Goal: Find specific fact: Find specific fact

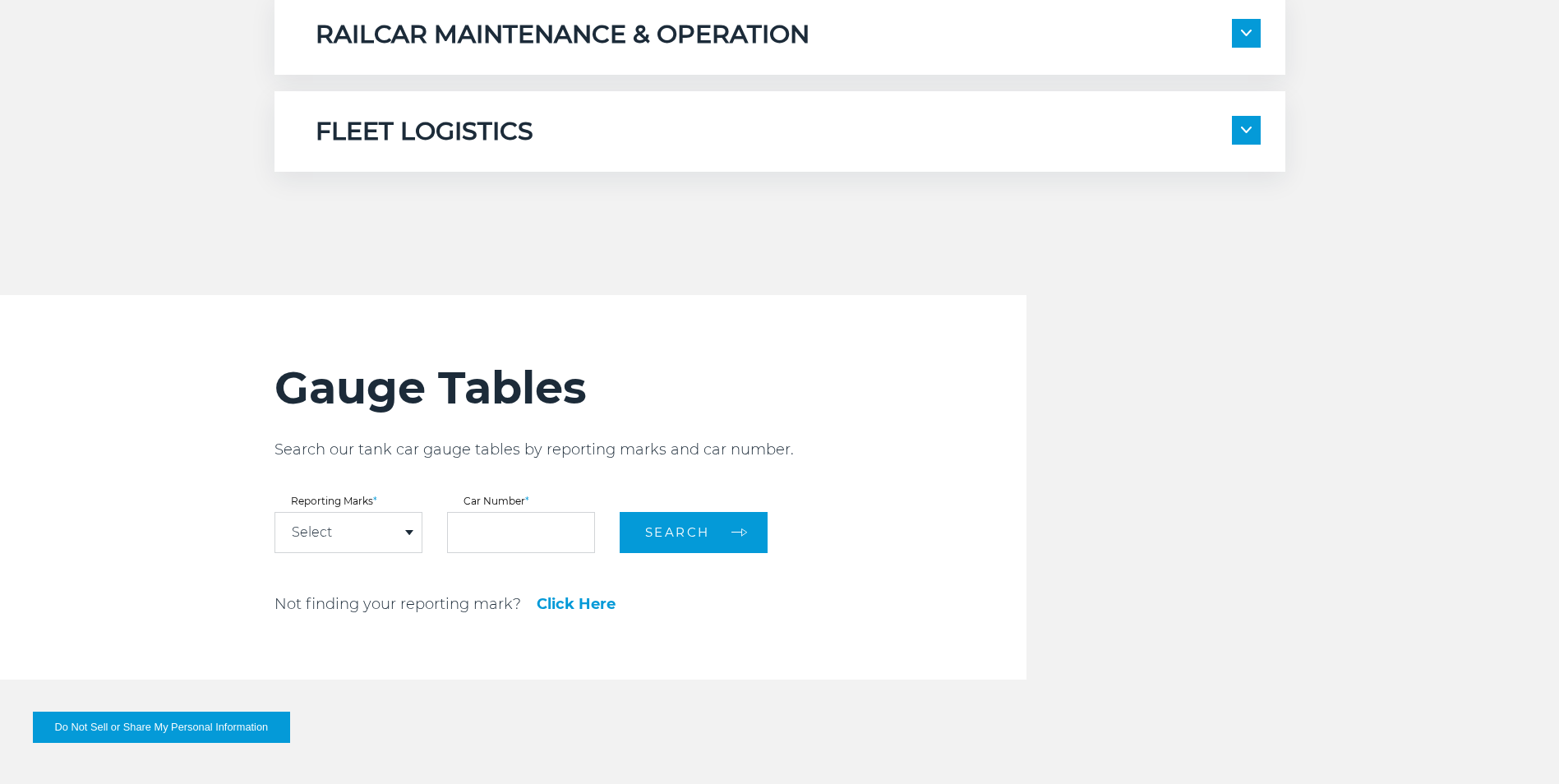
scroll to position [1644, 0]
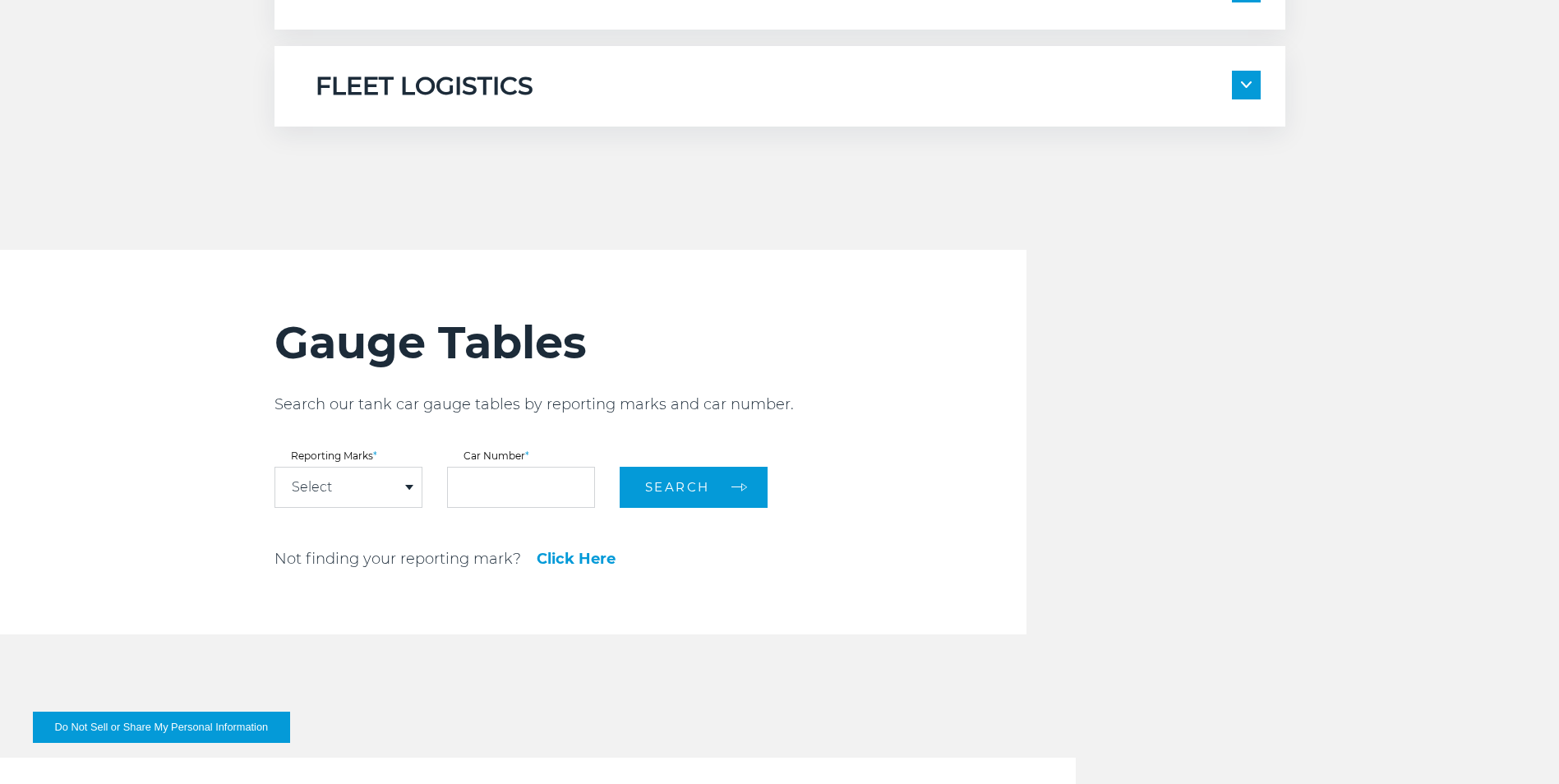
click at [405, 492] on div "Select" at bounding box center [348, 487] width 146 height 40
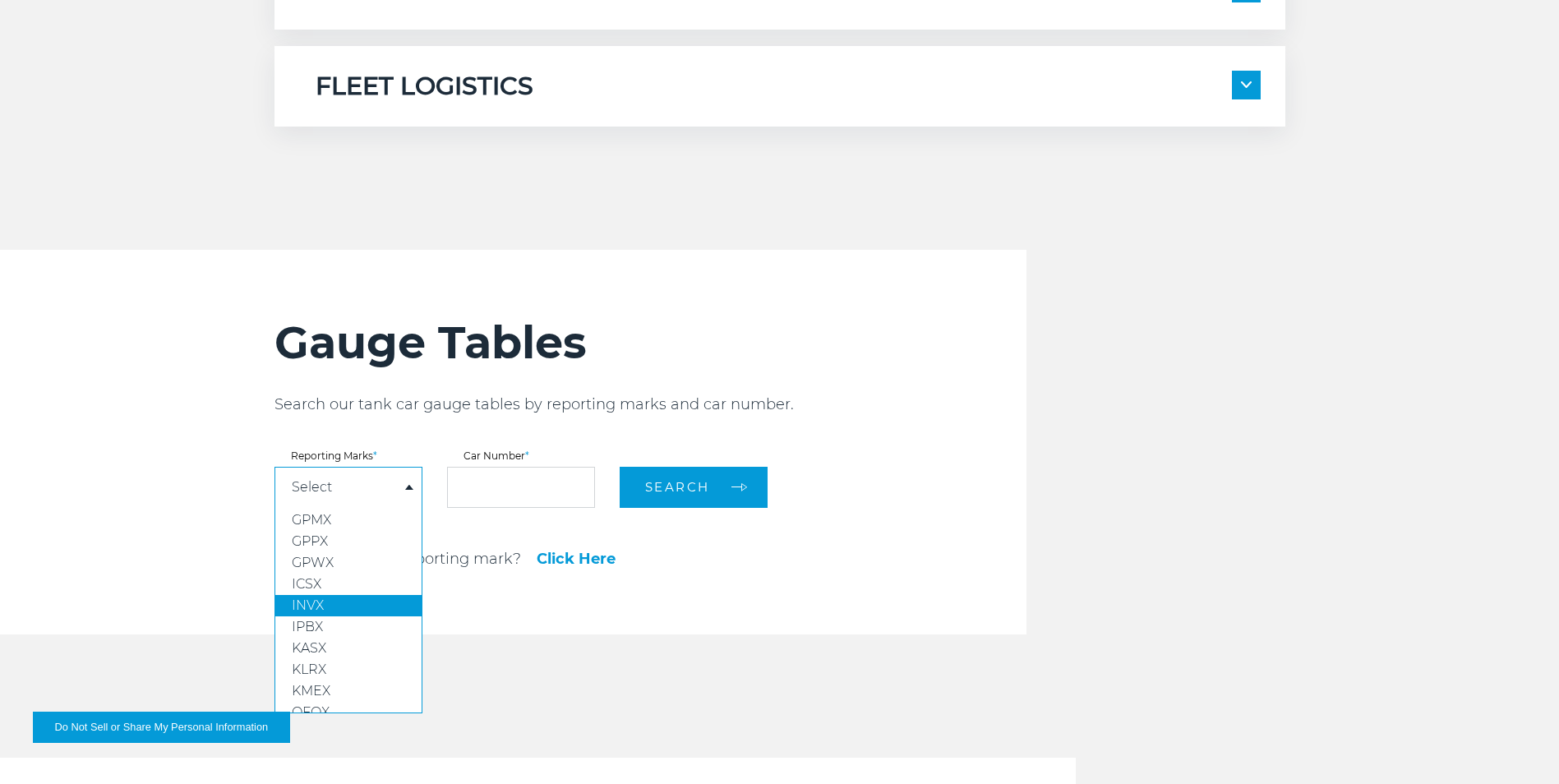
scroll to position [82, 0]
click at [474, 500] on input "text" at bounding box center [521, 487] width 148 height 41
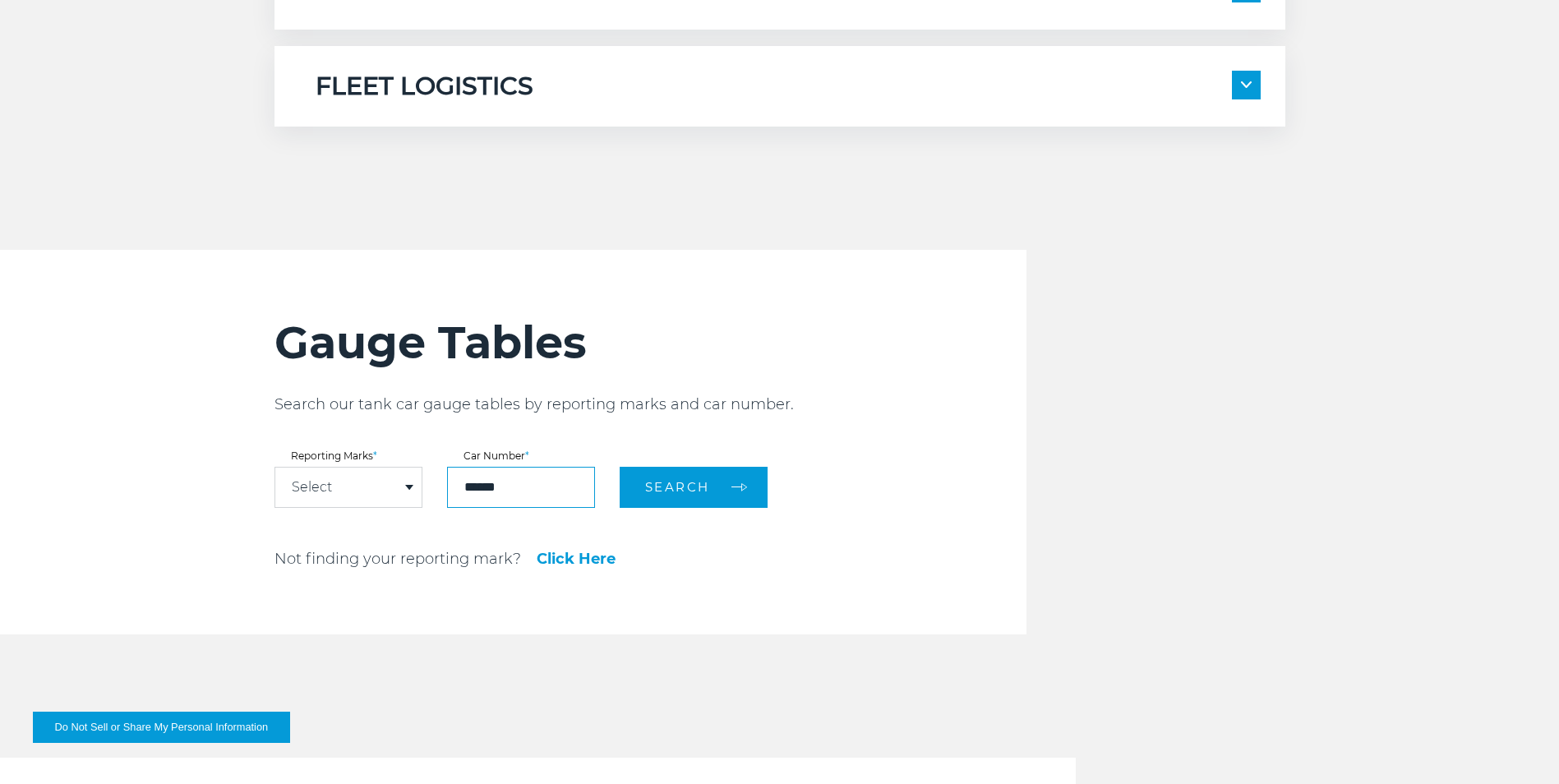
type input "******"
click at [413, 489] on div "Select" at bounding box center [348, 487] width 146 height 40
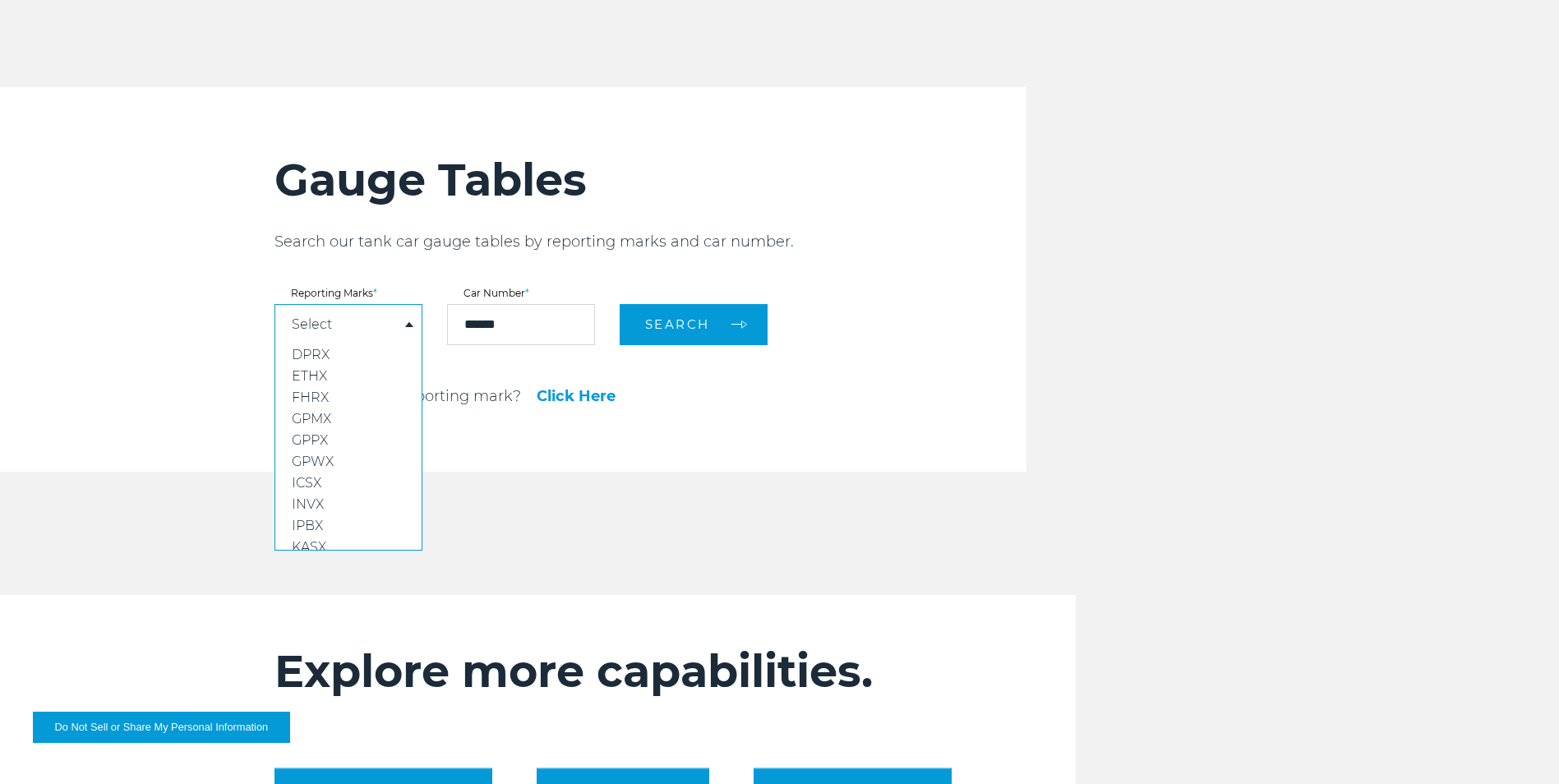
scroll to position [1808, 0]
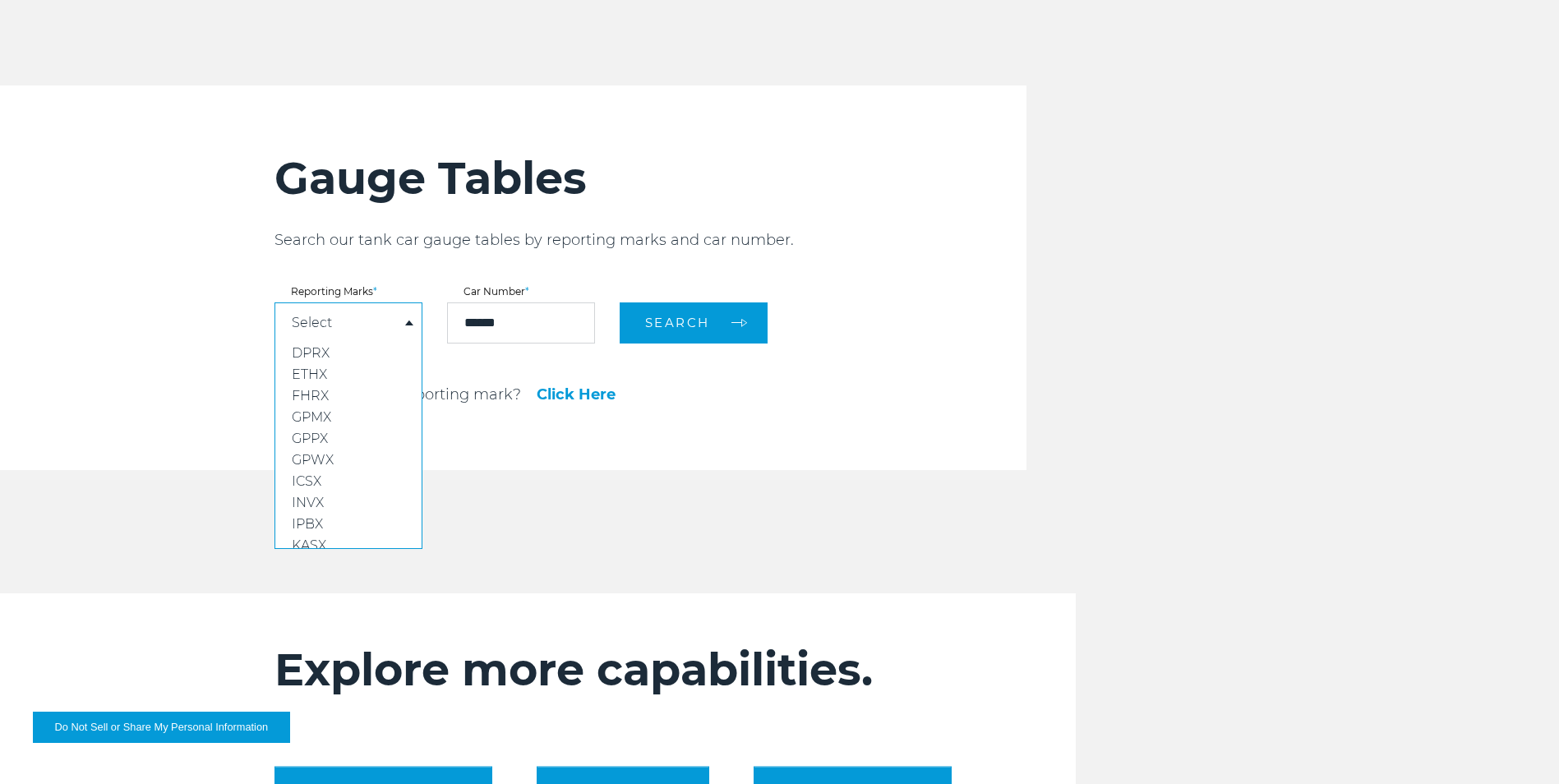
click at [600, 394] on link "Click Here" at bounding box center [575, 394] width 79 height 15
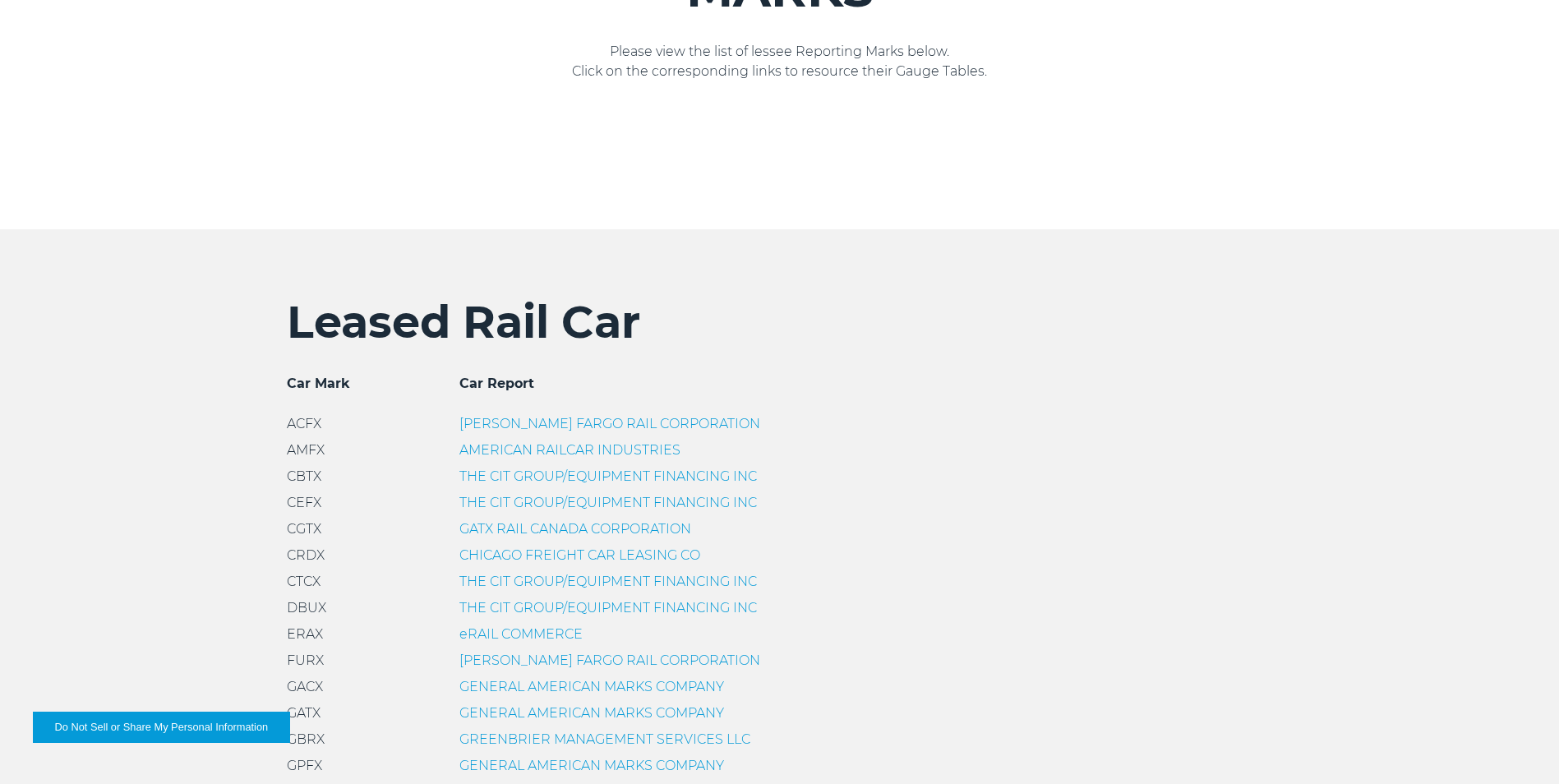
scroll to position [329, 0]
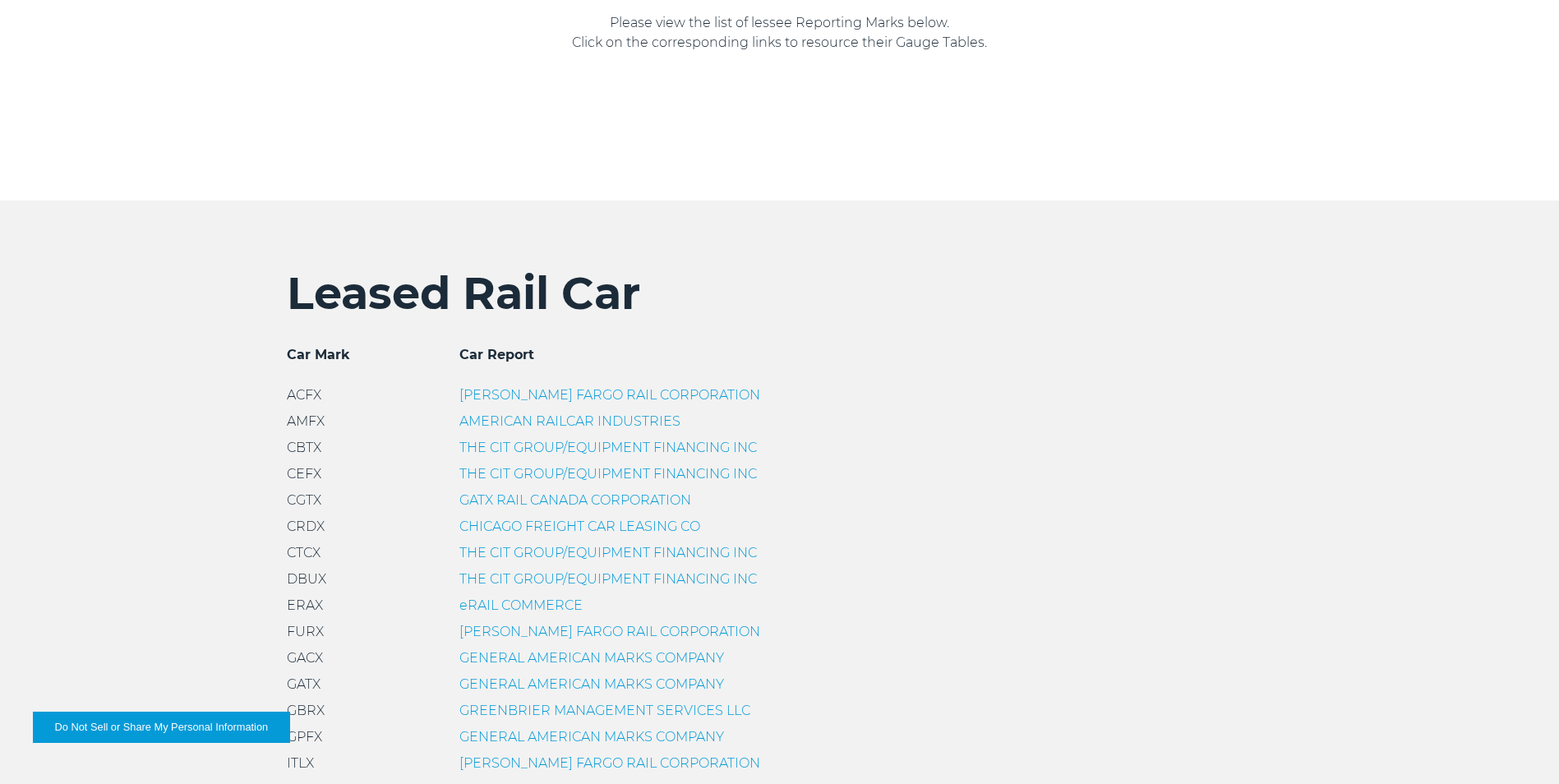
click at [508, 554] on link "THE CIT GROUP/EQUIPMENT FINANCING INC" at bounding box center [608, 552] width 297 height 16
